Goal: Information Seeking & Learning: Find specific fact

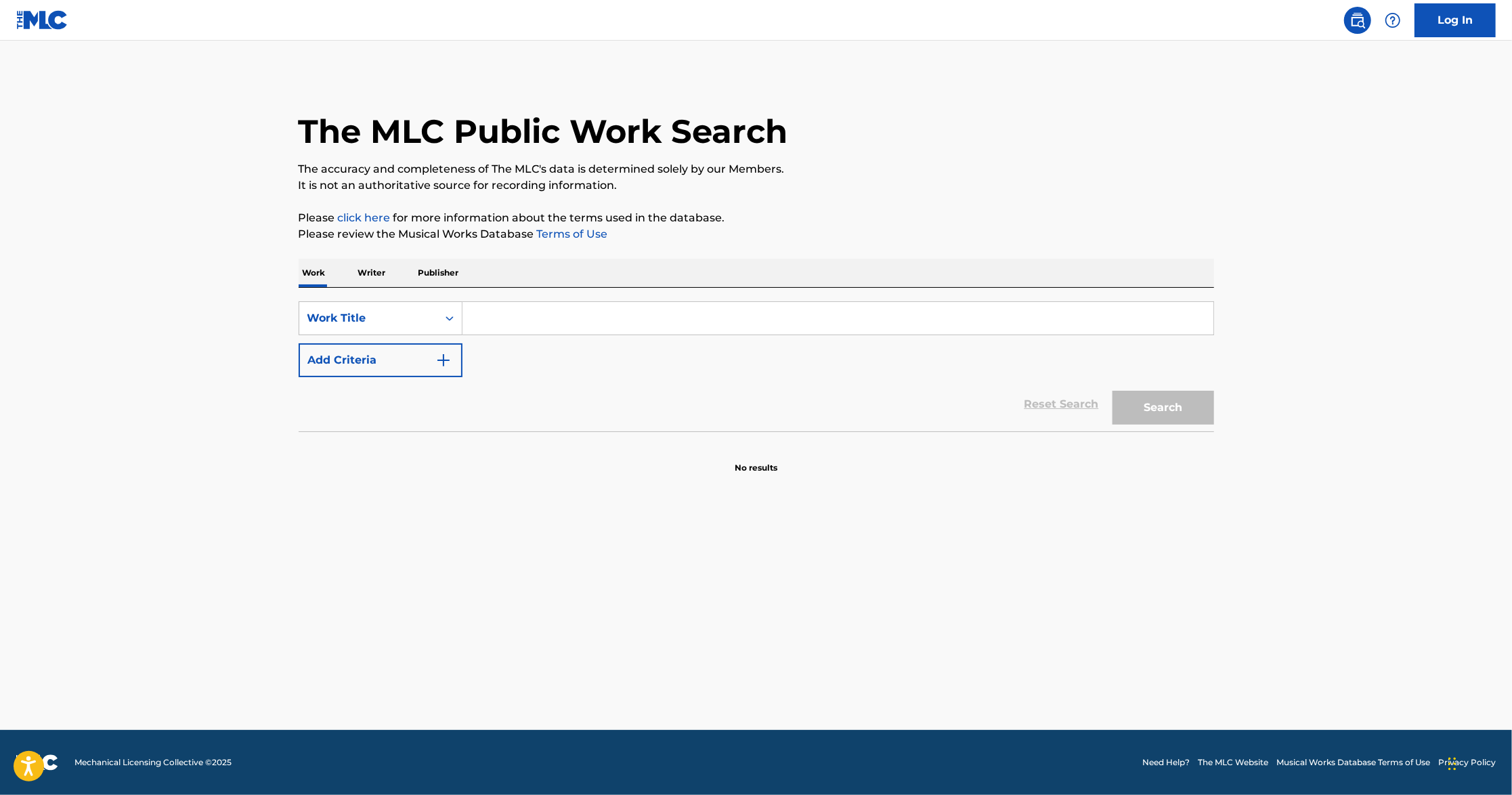
click at [501, 308] on input "Search Form" at bounding box center [838, 317] width 751 height 33
paste input "[EMAIL_ADDRESS][PERSON_NAME][DOMAIN_NAME]"
click at [1113, 390] on button "Search" at bounding box center [1163, 407] width 101 height 33
click at [521, 324] on input "[EMAIL_ADDRESS][PERSON_NAME][DOMAIN_NAME]" at bounding box center [838, 317] width 751 height 33
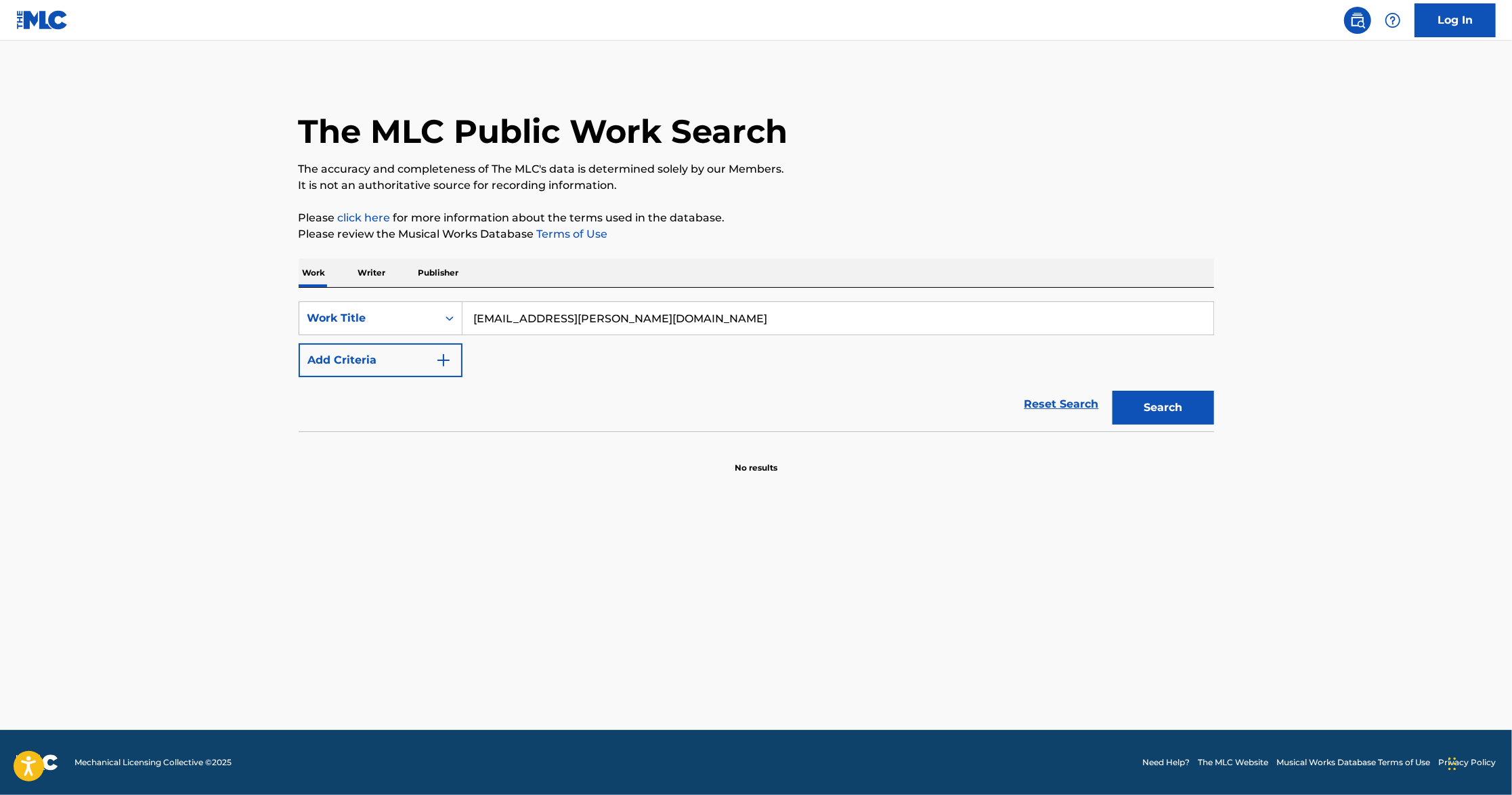
click at [521, 324] on input "[EMAIL_ADDRESS][PERSON_NAME][DOMAIN_NAME]" at bounding box center [838, 317] width 751 height 33
paste input "What a Diff'rence a Day Makes"
type input "What a Diff'rence a Day Makes"
click at [440, 357] on img "Search Form" at bounding box center [443, 360] width 16 height 16
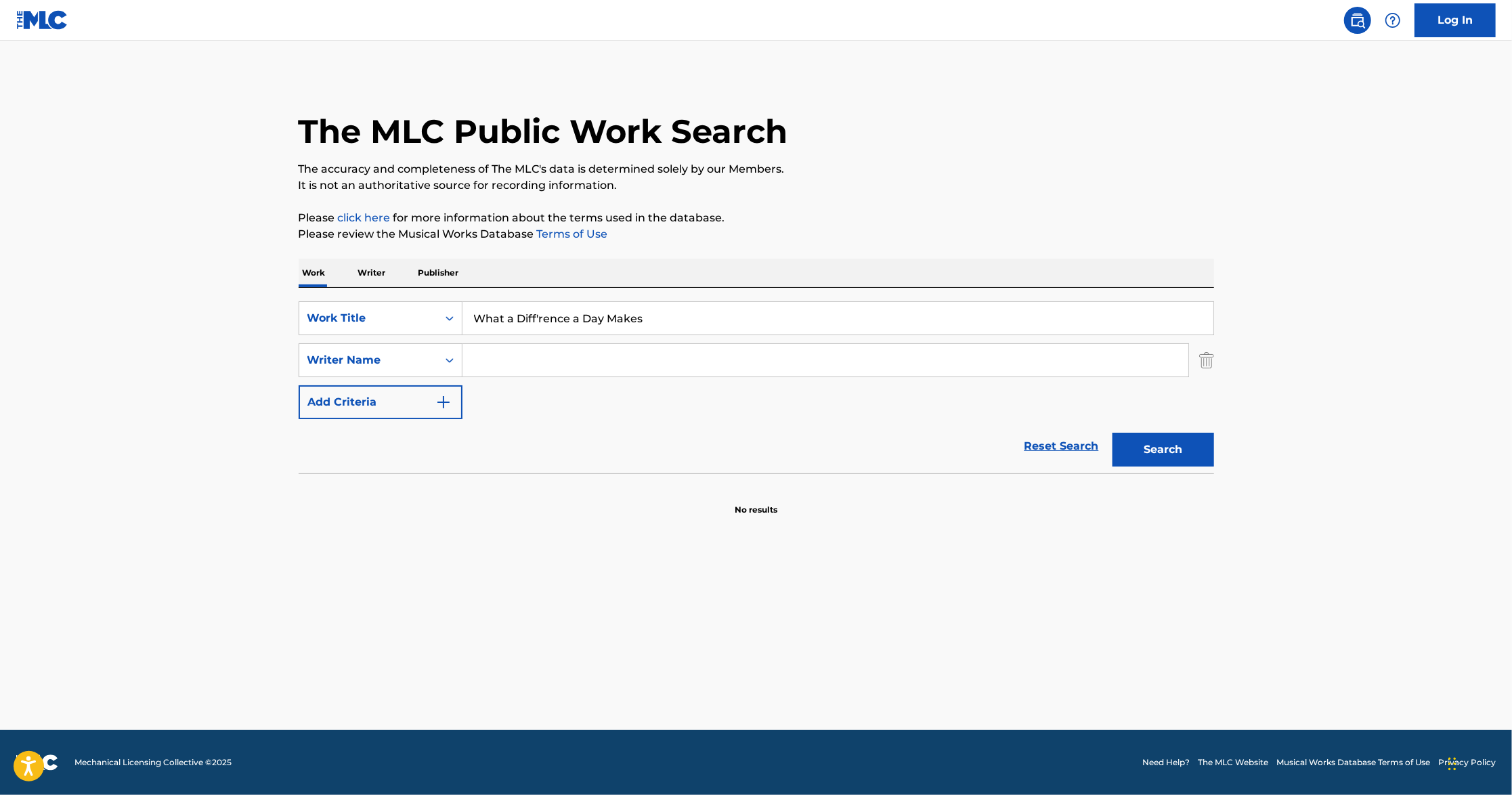
click at [516, 366] on input "Search Form" at bounding box center [825, 360] width 726 height 33
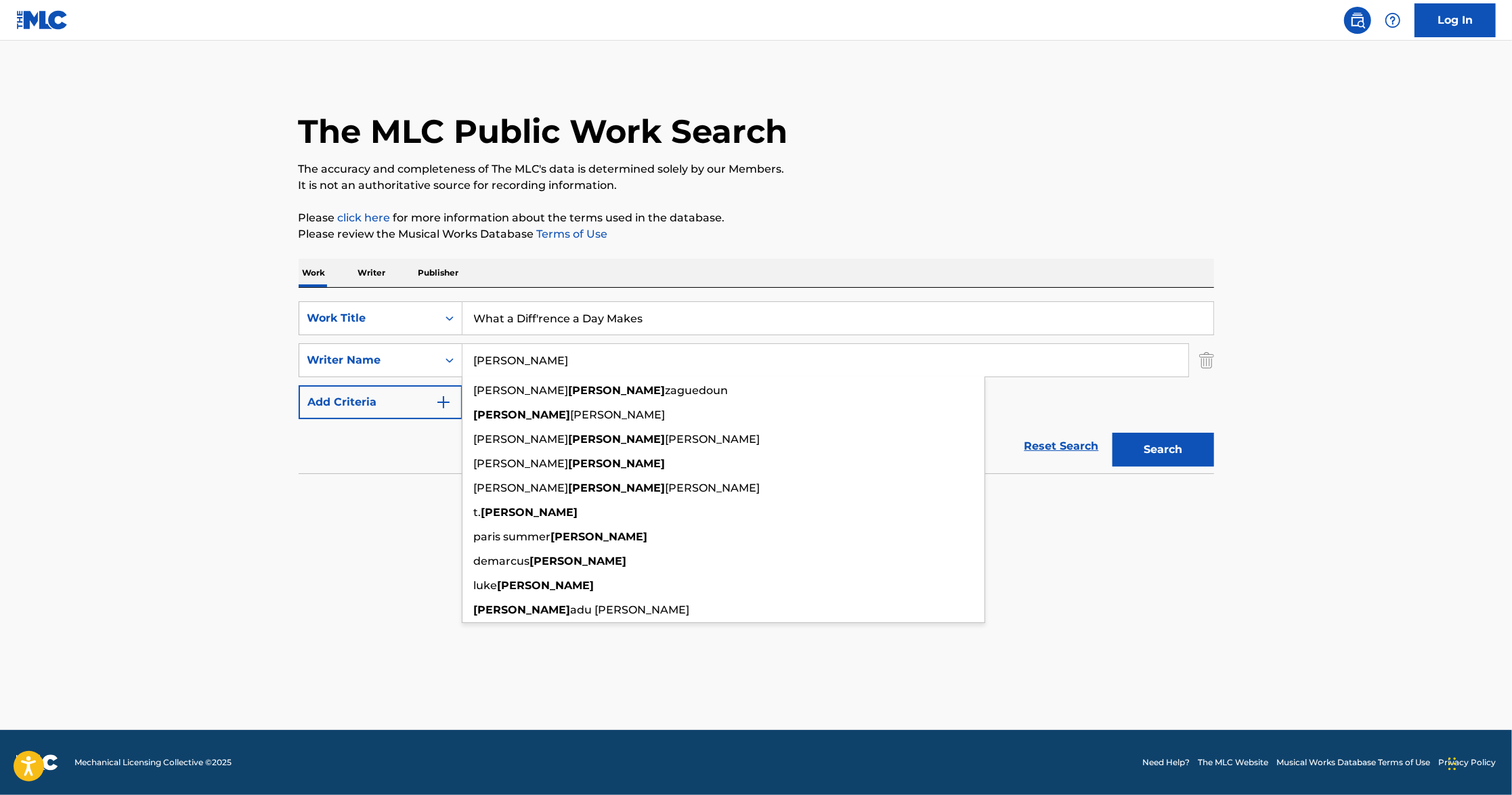
type input "[PERSON_NAME]"
click at [1113, 433] on button "Search" at bounding box center [1163, 449] width 101 height 33
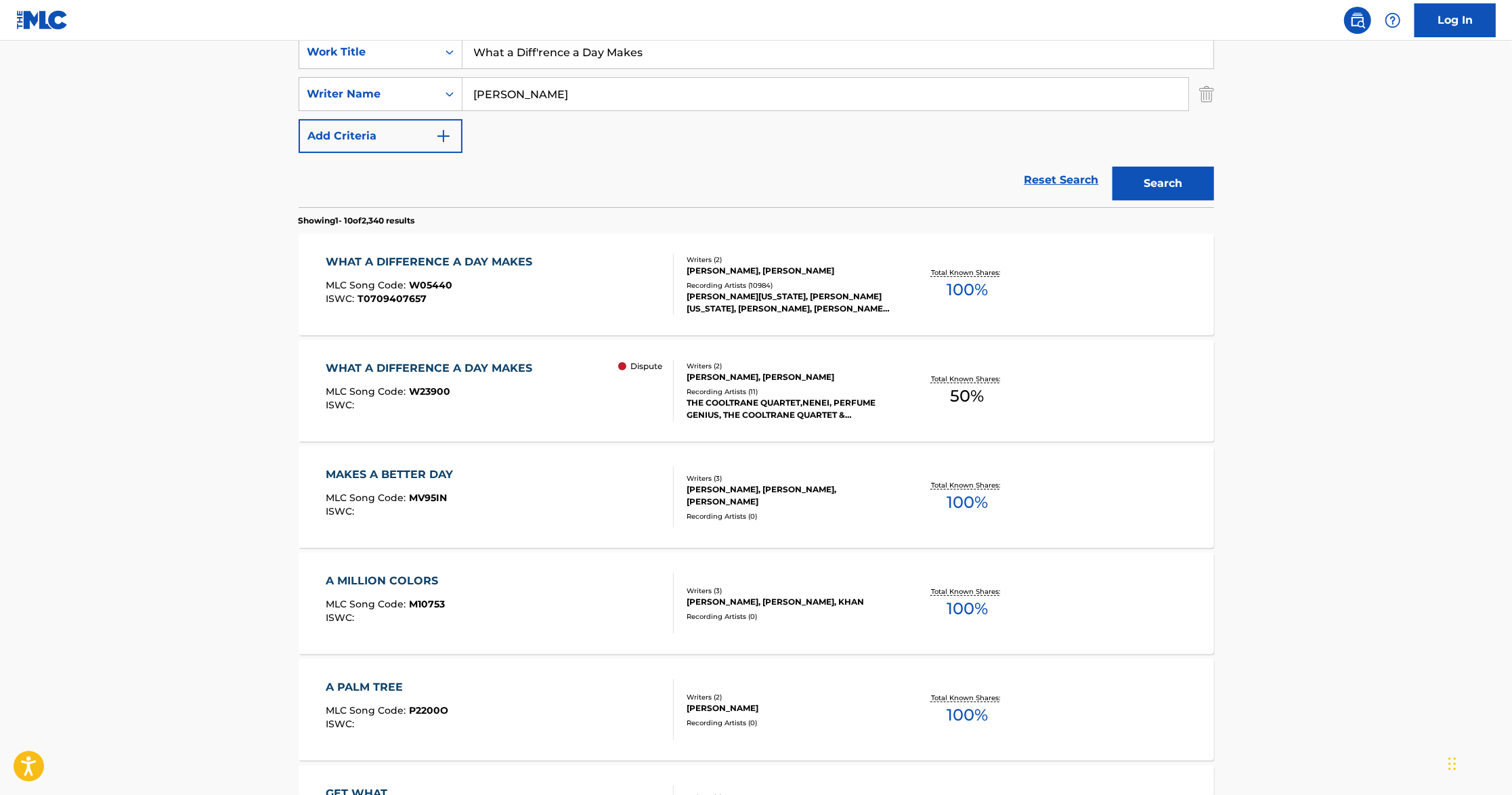
scroll to position [271, 0]
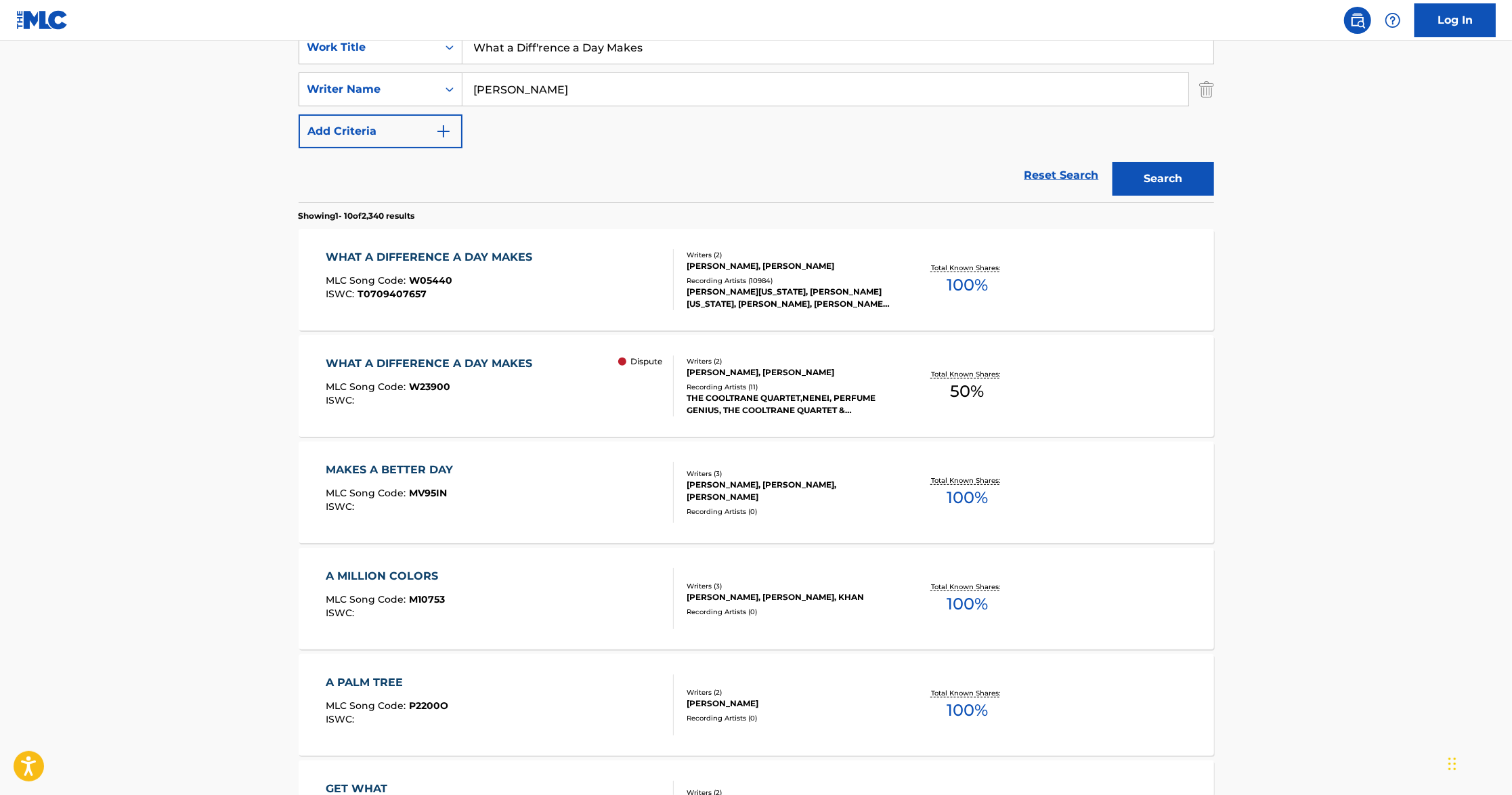
click at [899, 293] on div "Total Known Shares: 100 %" at bounding box center [967, 280] width 152 height 41
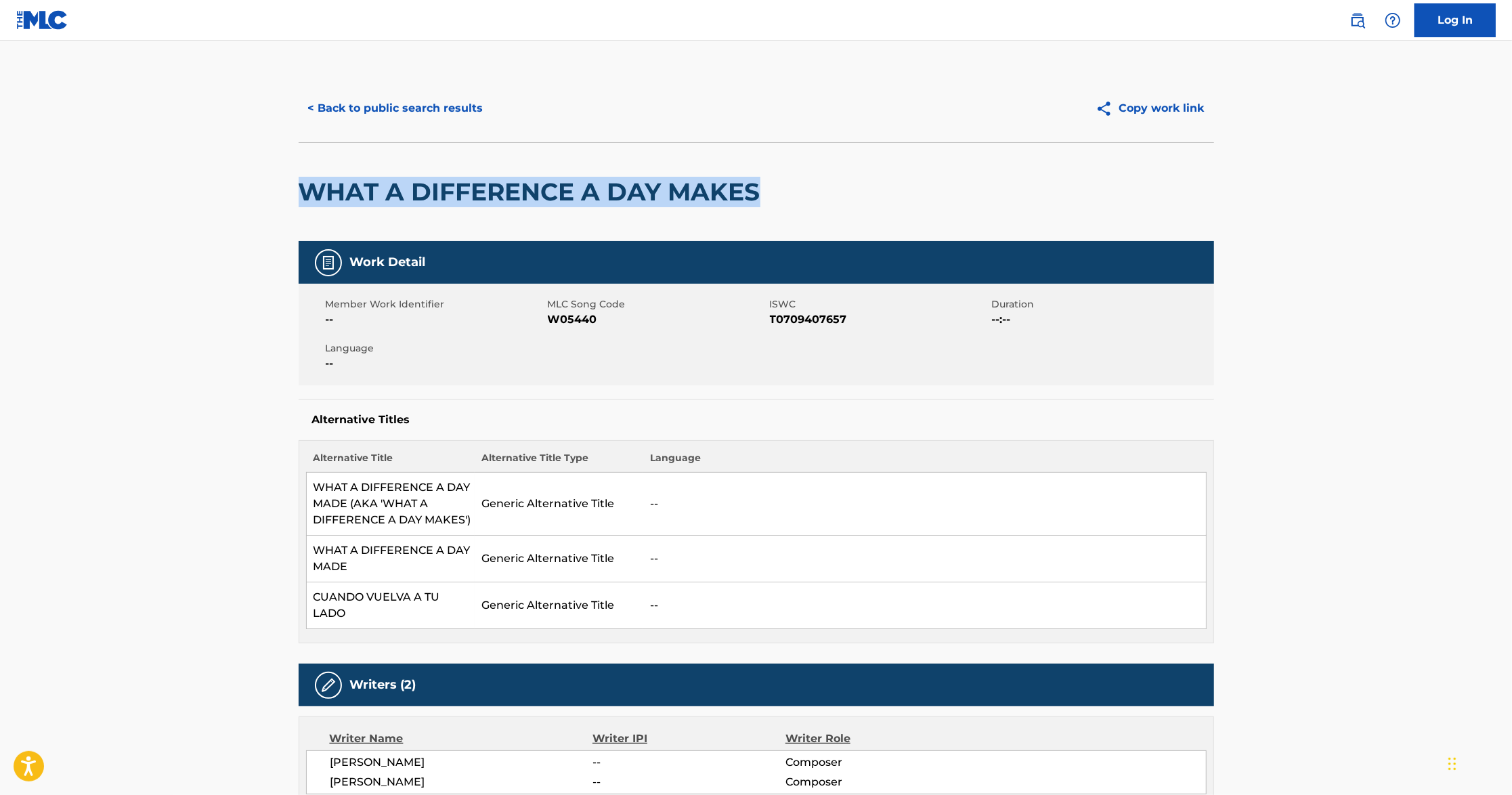
drag, startPoint x: 781, startPoint y: 188, endPoint x: 351, endPoint y: 190, distance: 430.0
copy h2 "WHAT A DIFFERENCE A DAY MAKES"
